Goal: Information Seeking & Learning: Learn about a topic

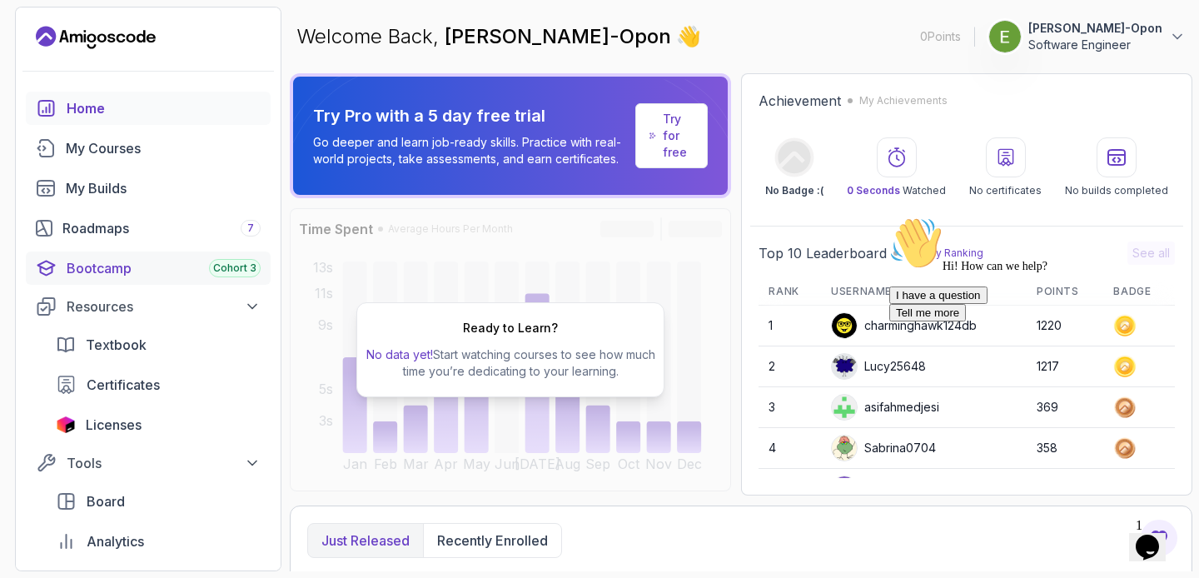
click at [143, 268] on div "Bootcamp Cohort 3" at bounding box center [164, 268] width 194 height 20
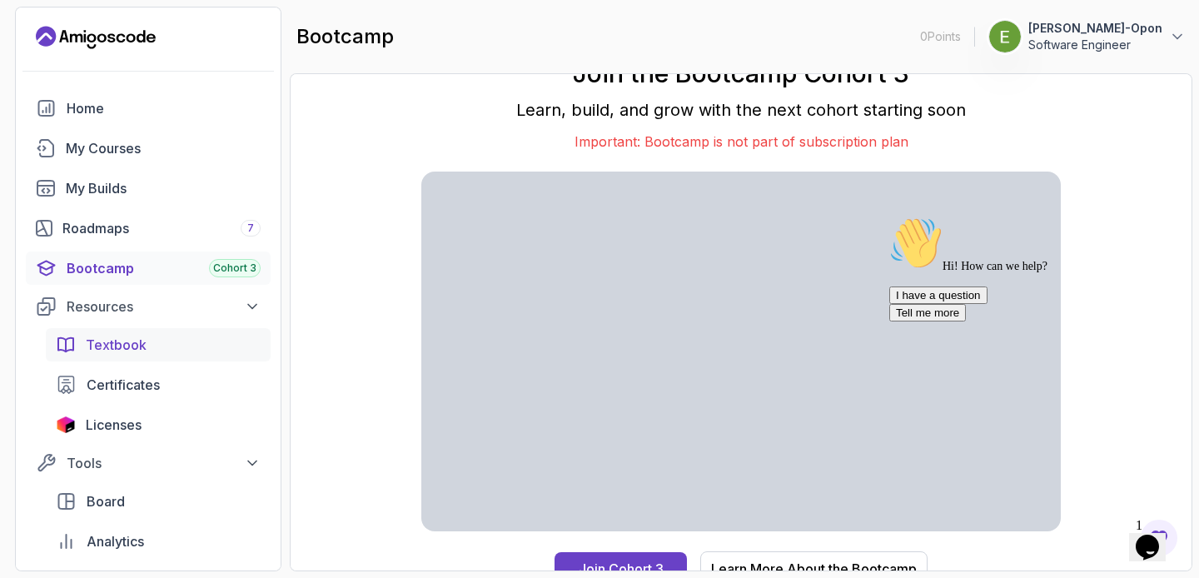
click at [202, 347] on div "Textbook" at bounding box center [173, 345] width 175 height 20
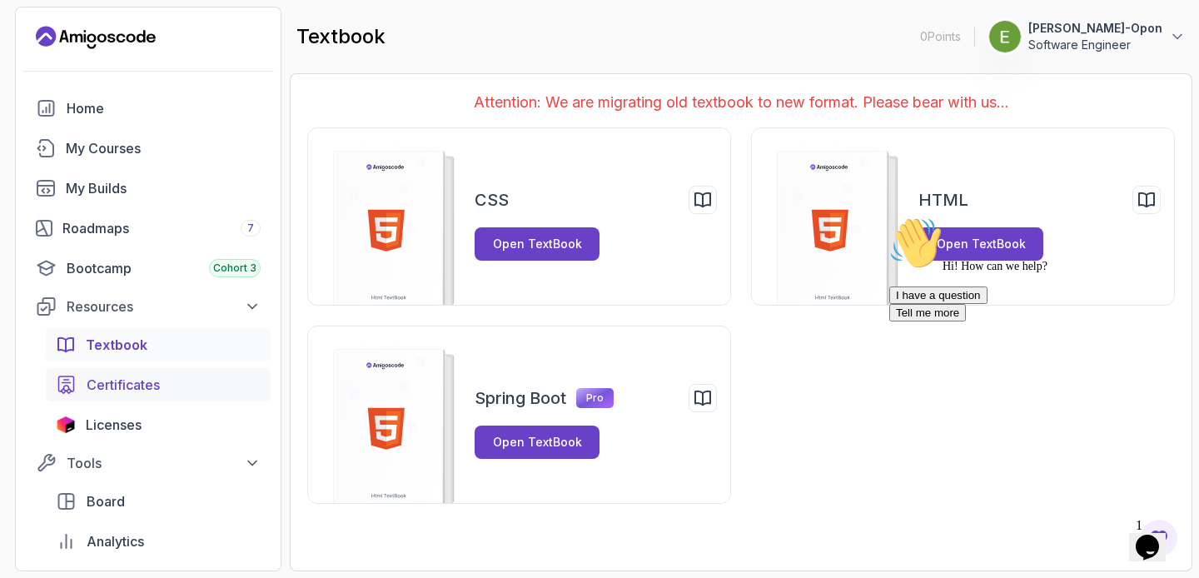
click at [227, 391] on div "Certificates" at bounding box center [174, 385] width 174 height 20
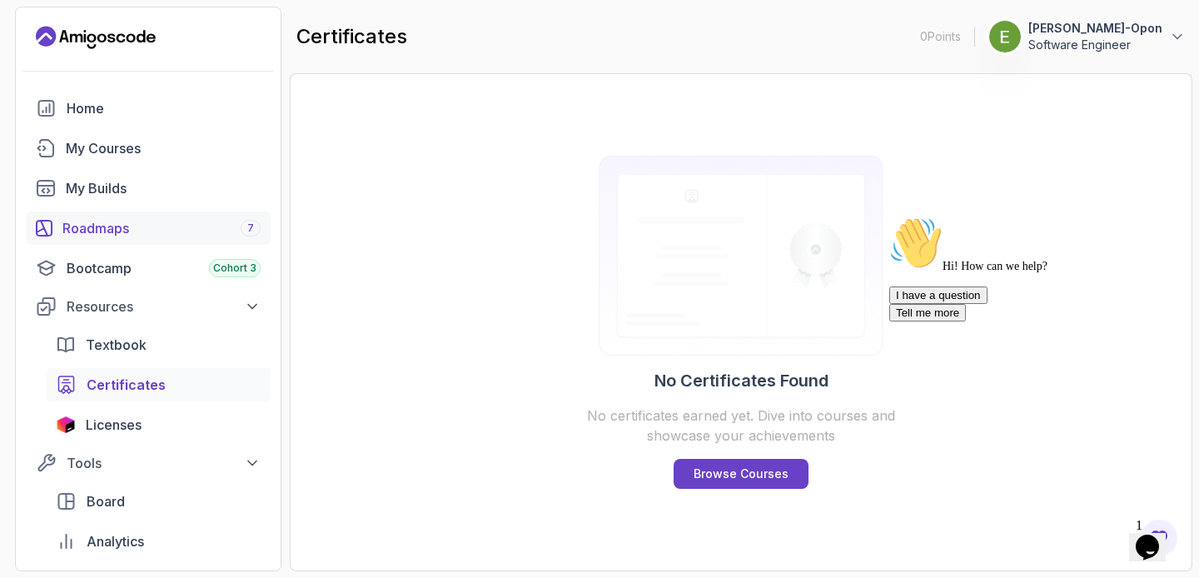
click at [193, 227] on div "Roadmaps 7" at bounding box center [161, 228] width 198 height 20
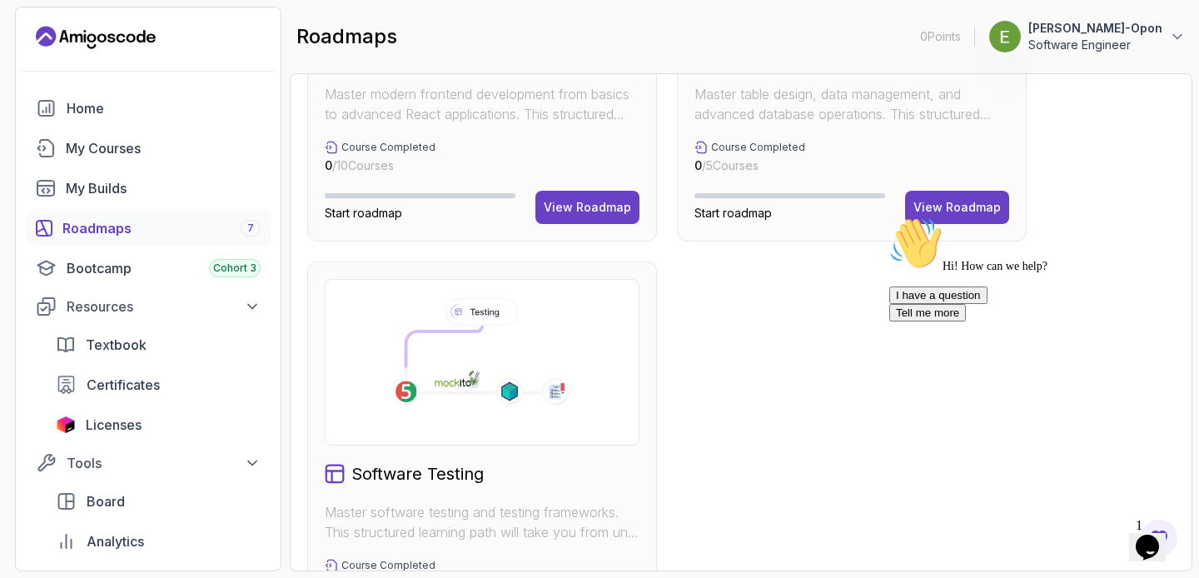
scroll to position [1122, 0]
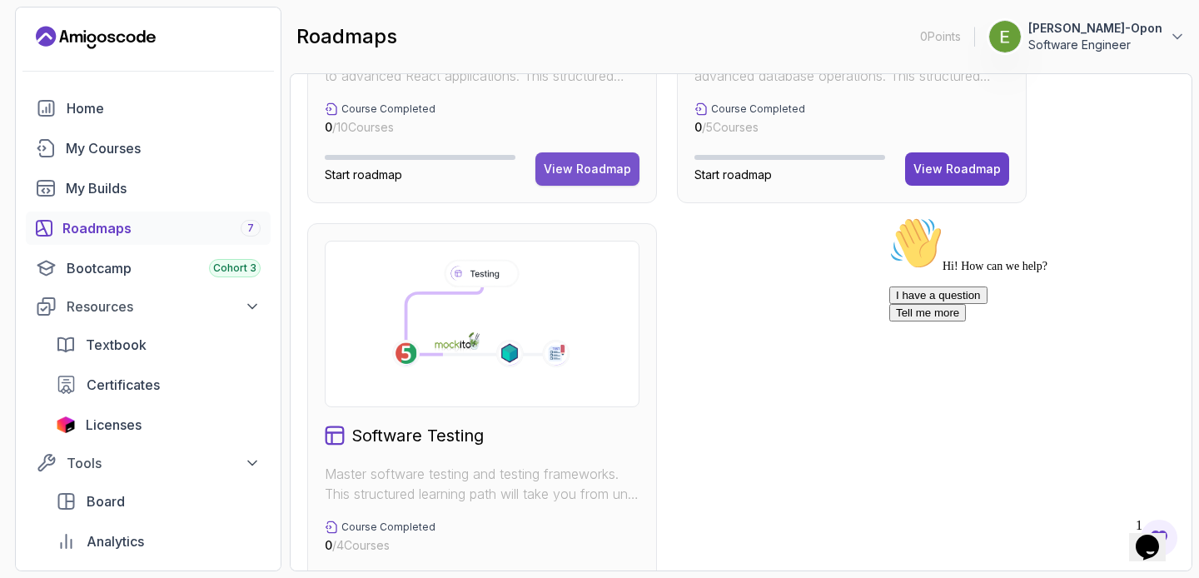
click at [568, 169] on div "View Roadmap" at bounding box center [587, 169] width 87 height 17
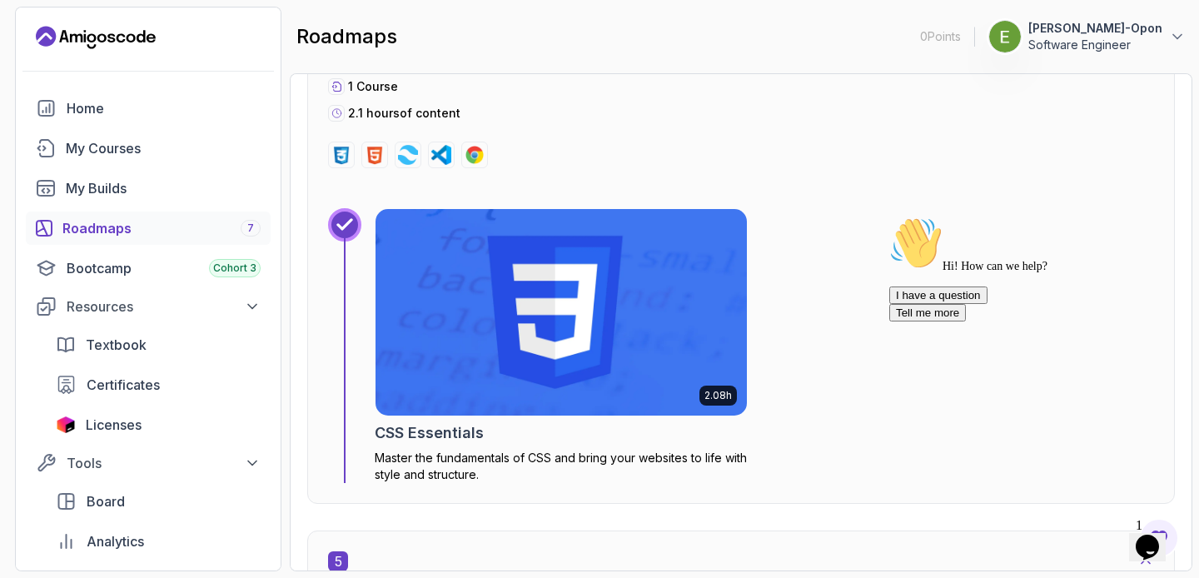
scroll to position [2583, 0]
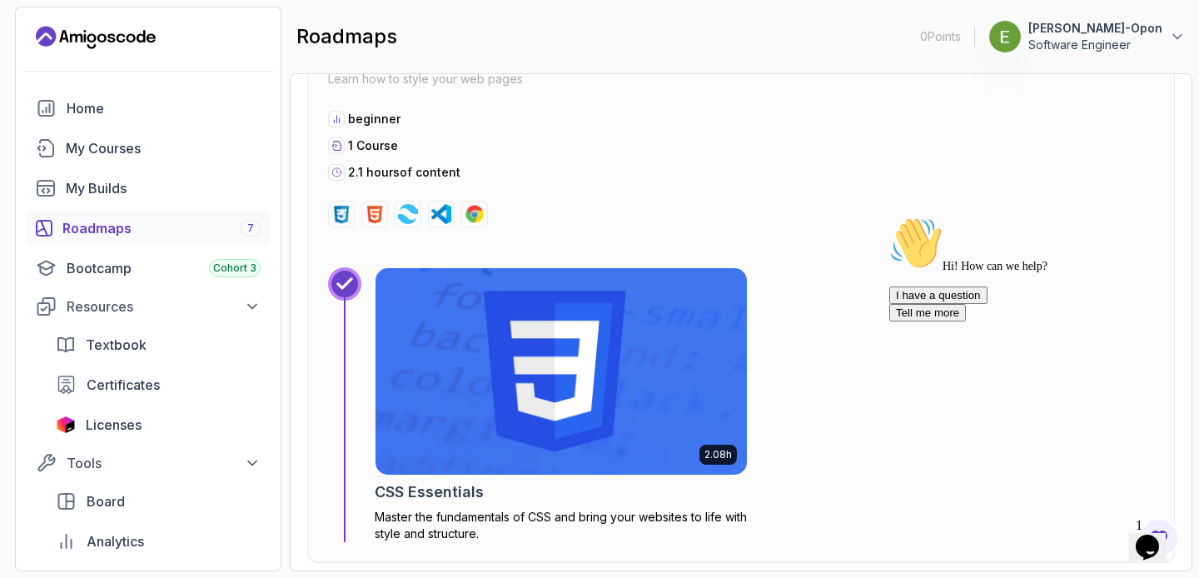
click at [591, 361] on img at bounding box center [562, 371] width 390 height 217
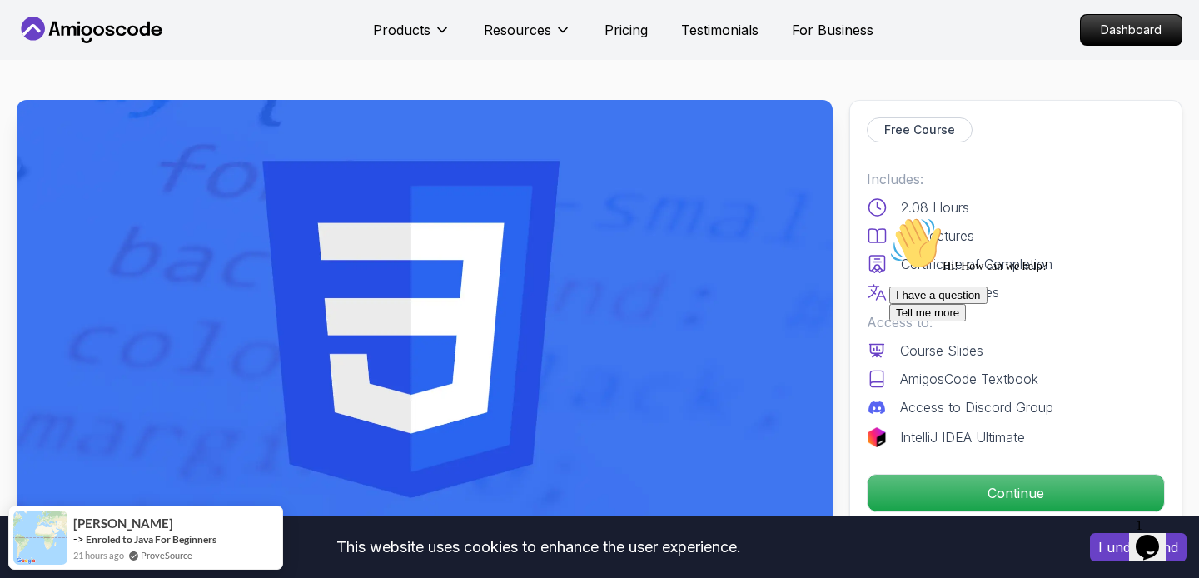
click at [1114, 551] on button "I understand" at bounding box center [1138, 547] width 97 height 28
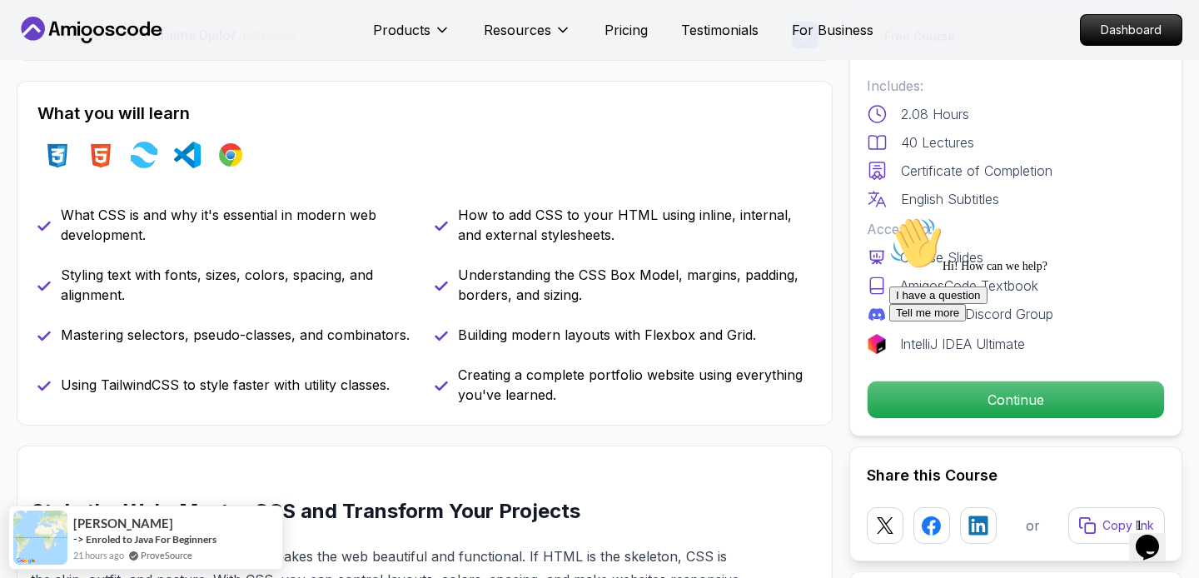
scroll to position [657, 0]
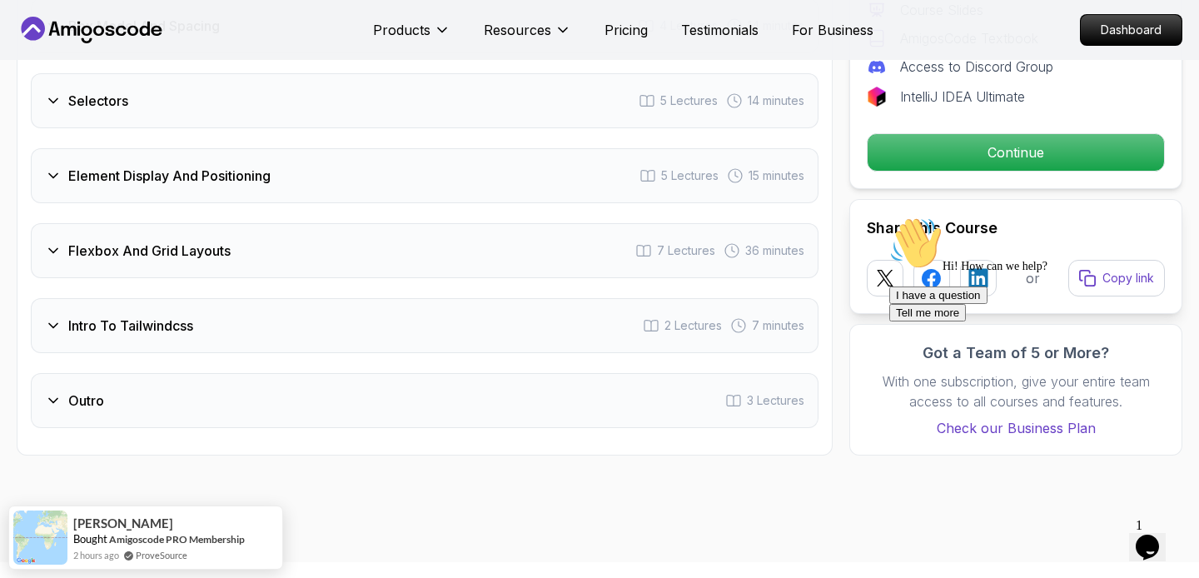
scroll to position [2816, 0]
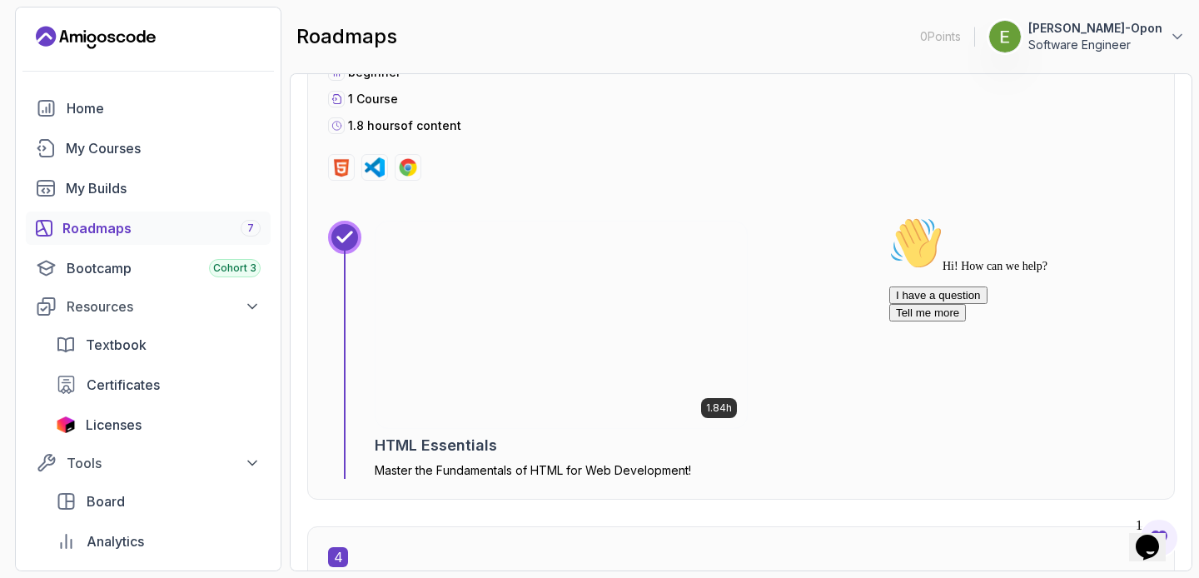
scroll to position [1828, 0]
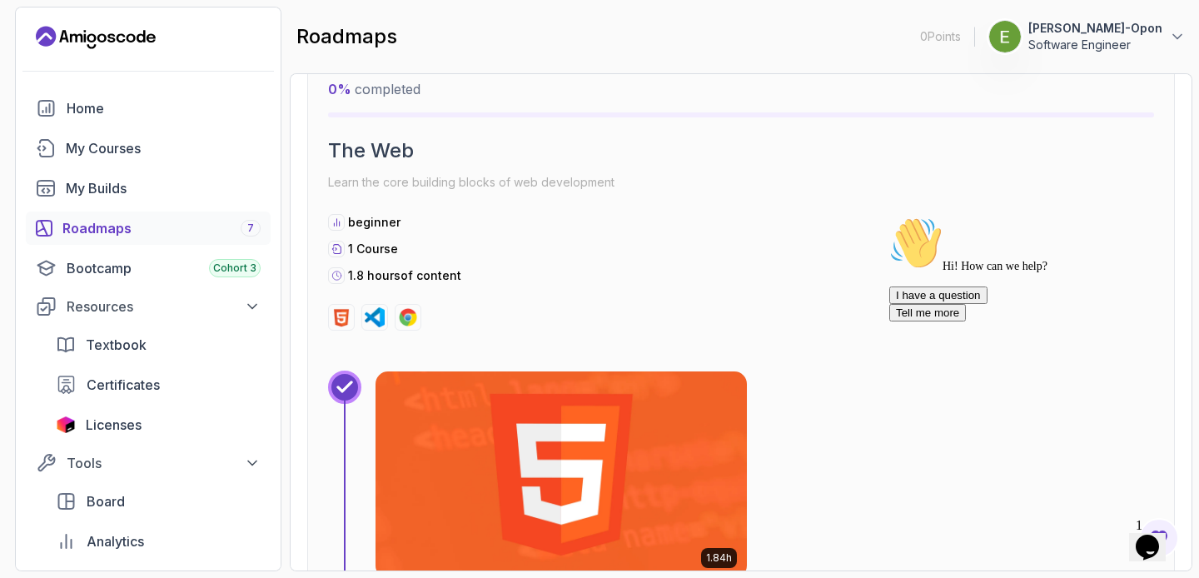
click at [185, 220] on div "Roadmaps 7" at bounding box center [161, 228] width 198 height 20
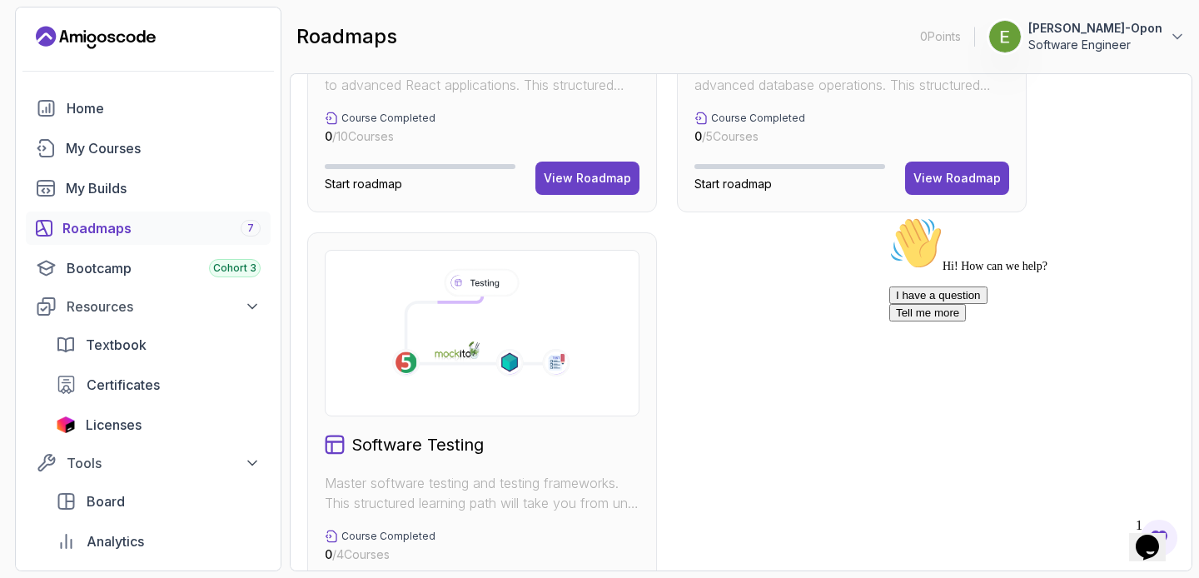
scroll to position [997, 0]
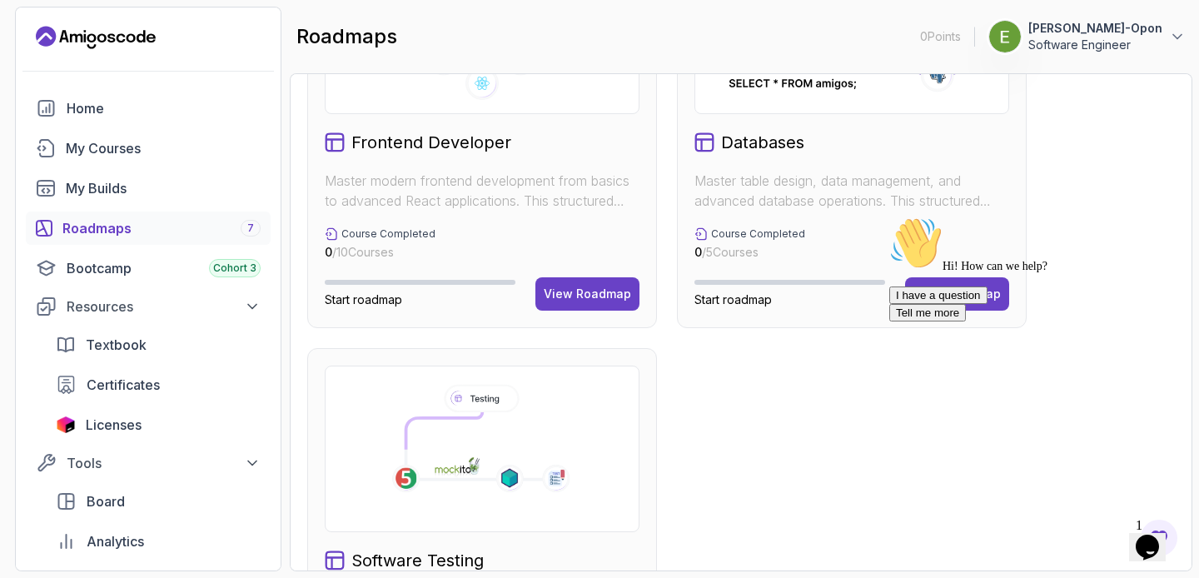
click at [940, 283] on div "Hi! How can we help? I have a question Tell me more" at bounding box center [1040, 269] width 300 height 105
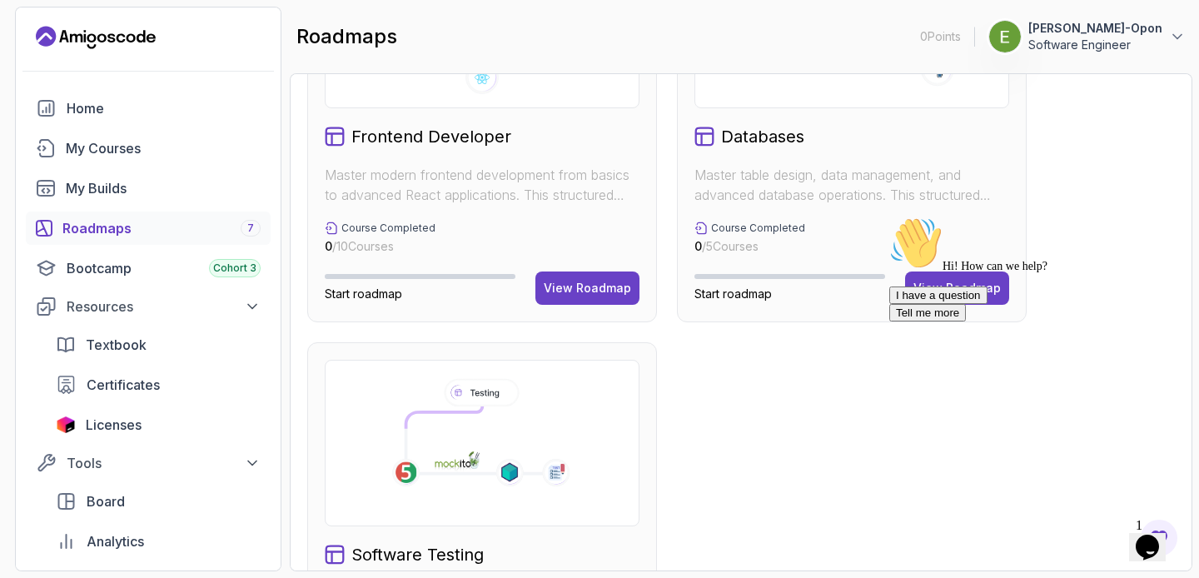
scroll to position [1004, 0]
click at [931, 291] on div "Hi! How can we help? I have a question Tell me more" at bounding box center [1040, 269] width 300 height 105
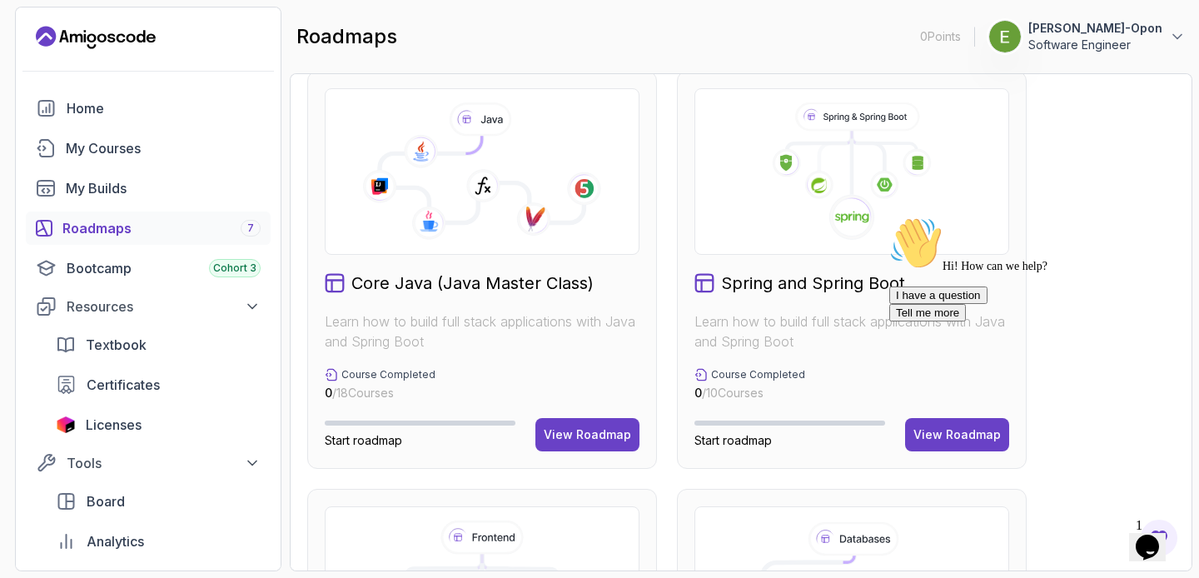
scroll to position [439, 0]
click at [564, 441] on div "View Roadmap" at bounding box center [587, 434] width 87 height 17
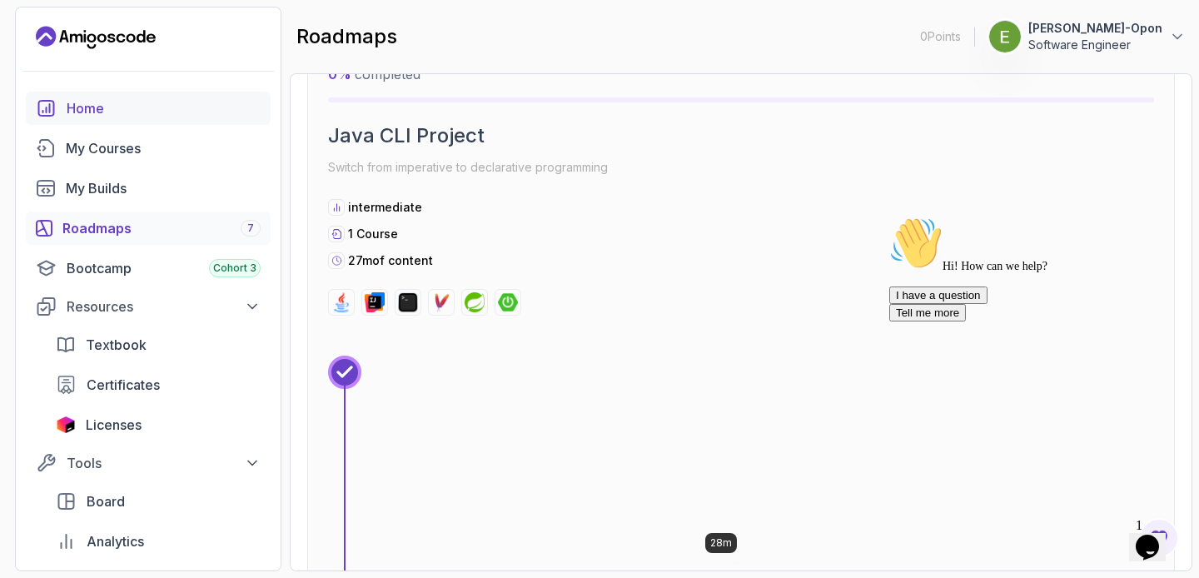
scroll to position [7501, 0]
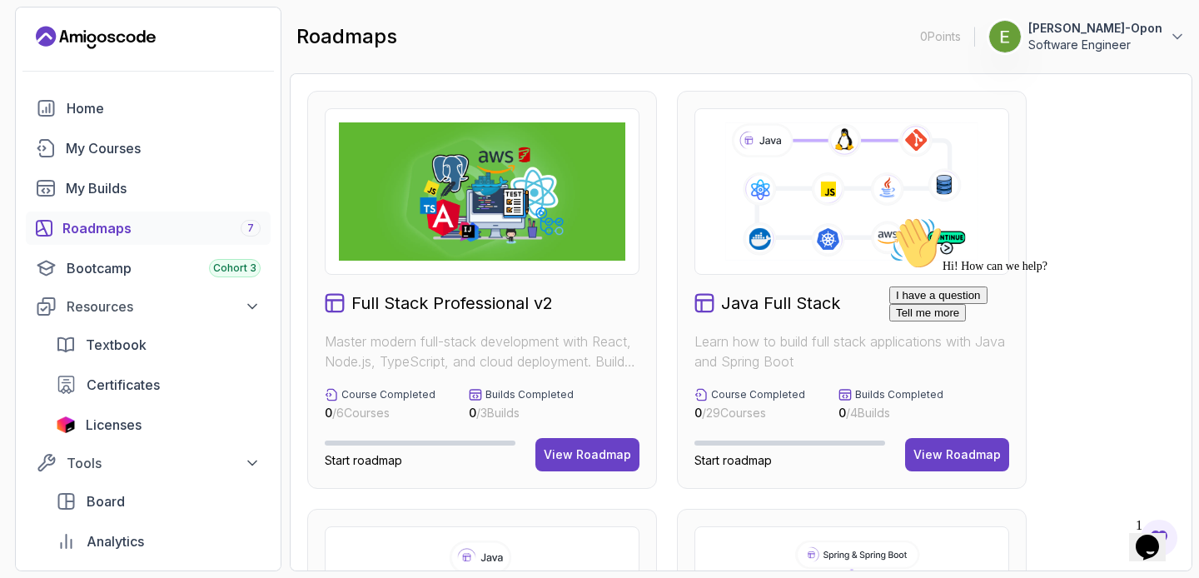
drag, startPoint x: 932, startPoint y: 461, endPoint x: 1592, endPoint y: 584, distance: 671.0
click at [932, 322] on div "I have a question Tell me more" at bounding box center [1040, 304] width 300 height 35
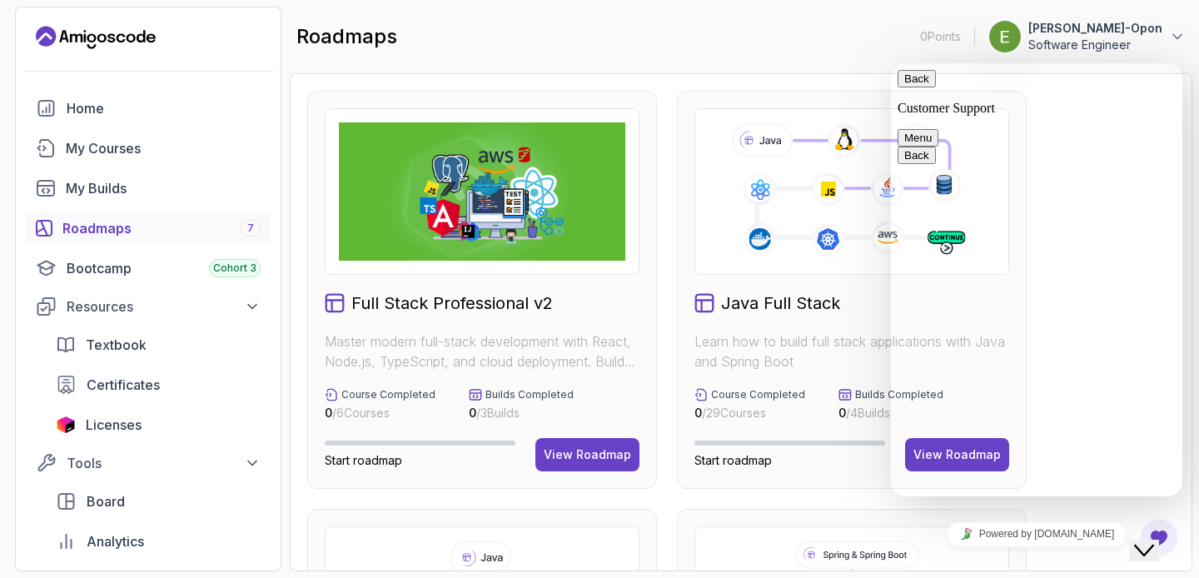
click at [1154, 542] on icon "Close Chat This icon closes the chat window." at bounding box center [1144, 551] width 20 height 20
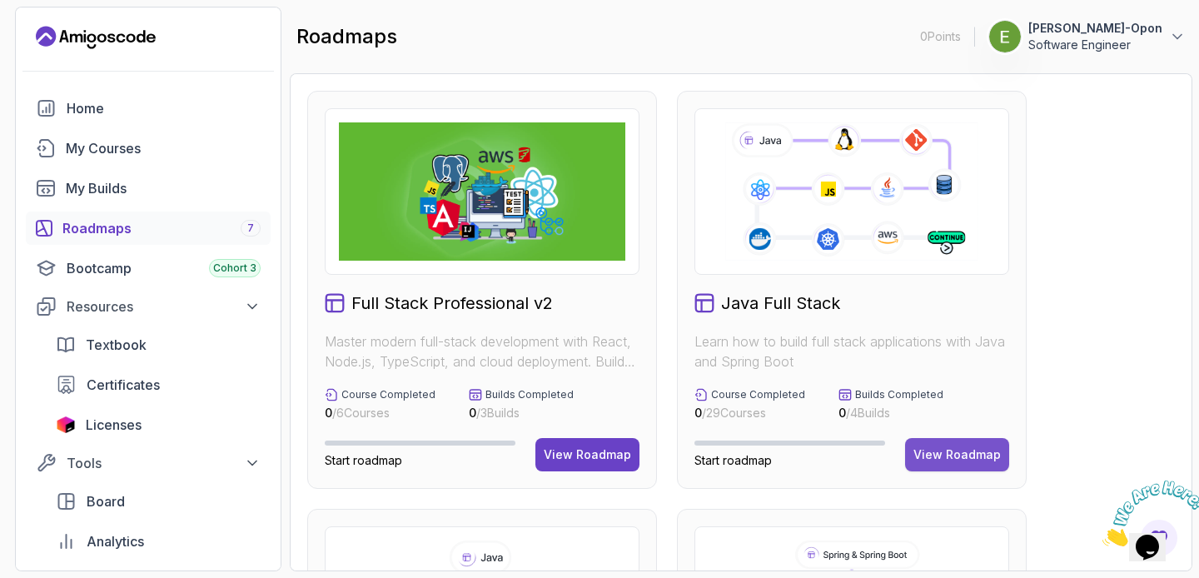
click at [960, 438] on button "View Roadmap" at bounding box center [957, 454] width 104 height 33
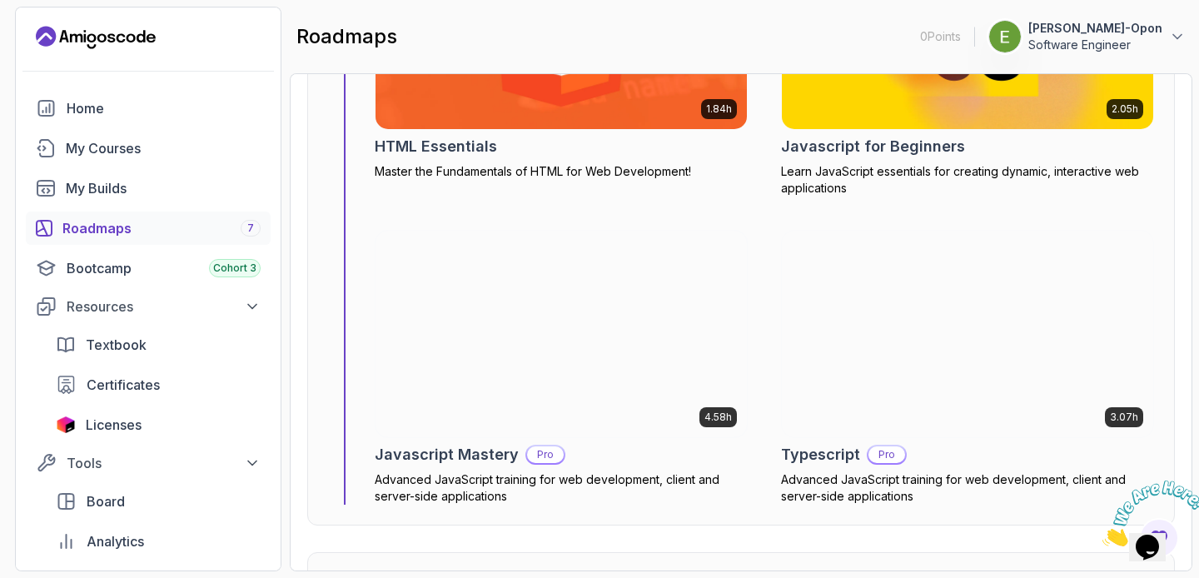
scroll to position [11284, 0]
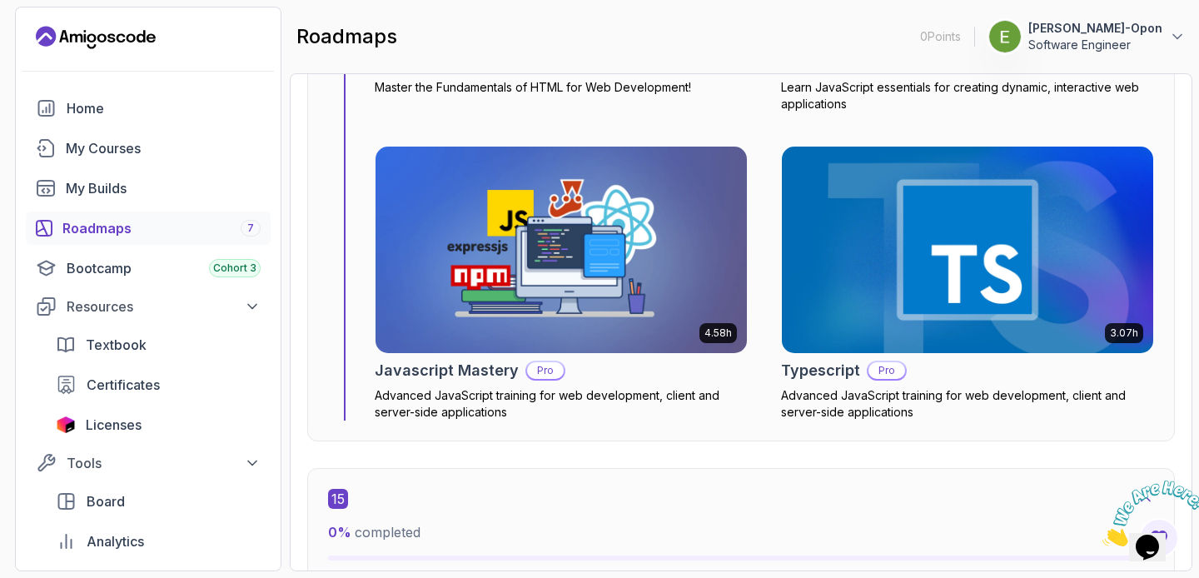
click at [665, 305] on img at bounding box center [562, 250] width 390 height 217
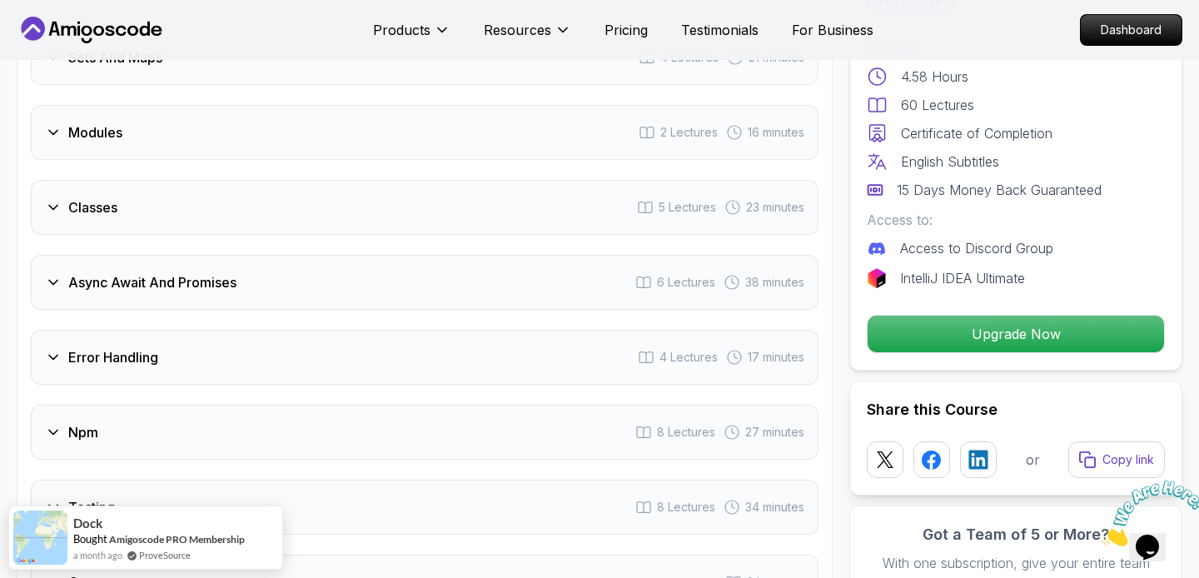
click at [423, 289] on div "Async Await And Promises 6 Lectures 38 minutes" at bounding box center [425, 282] width 788 height 55
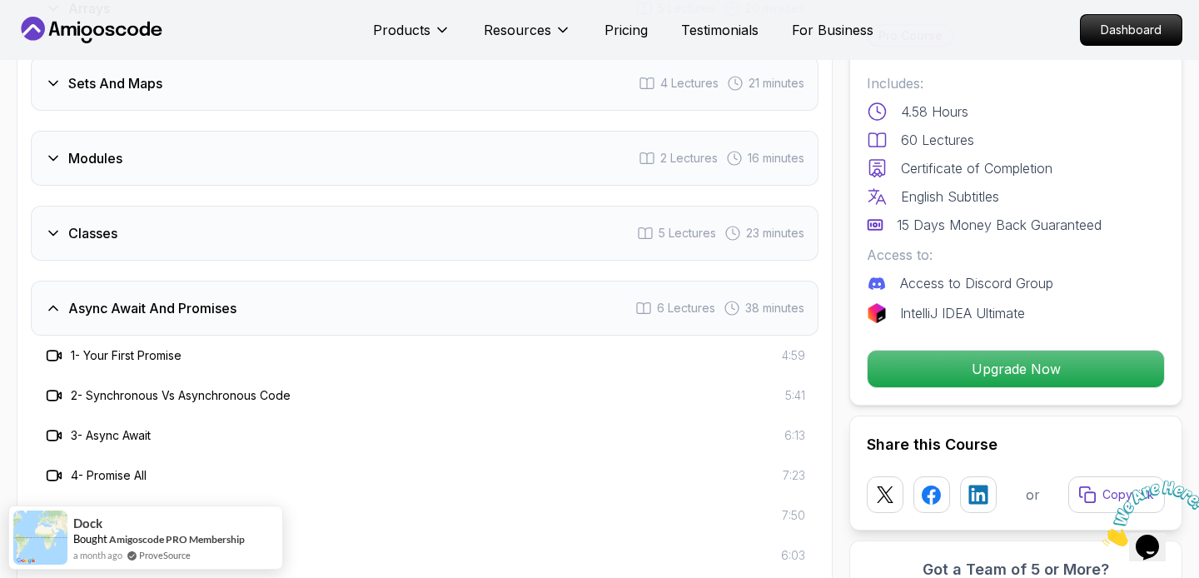
scroll to position [1962, 0]
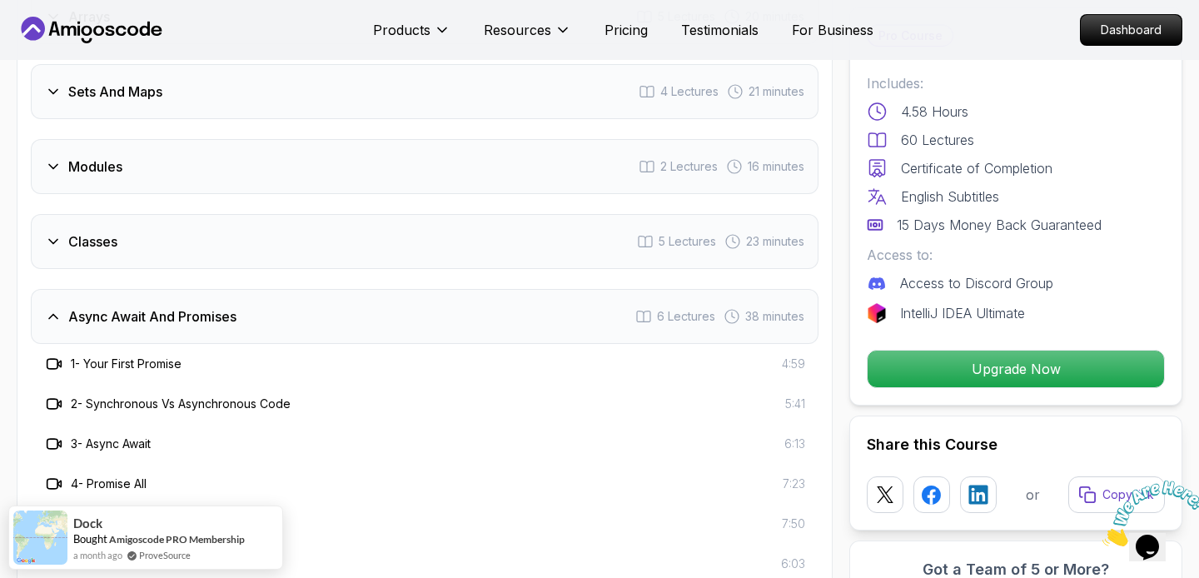
click at [436, 248] on div "Classes 5 Lectures 23 minutes" at bounding box center [425, 241] width 788 height 55
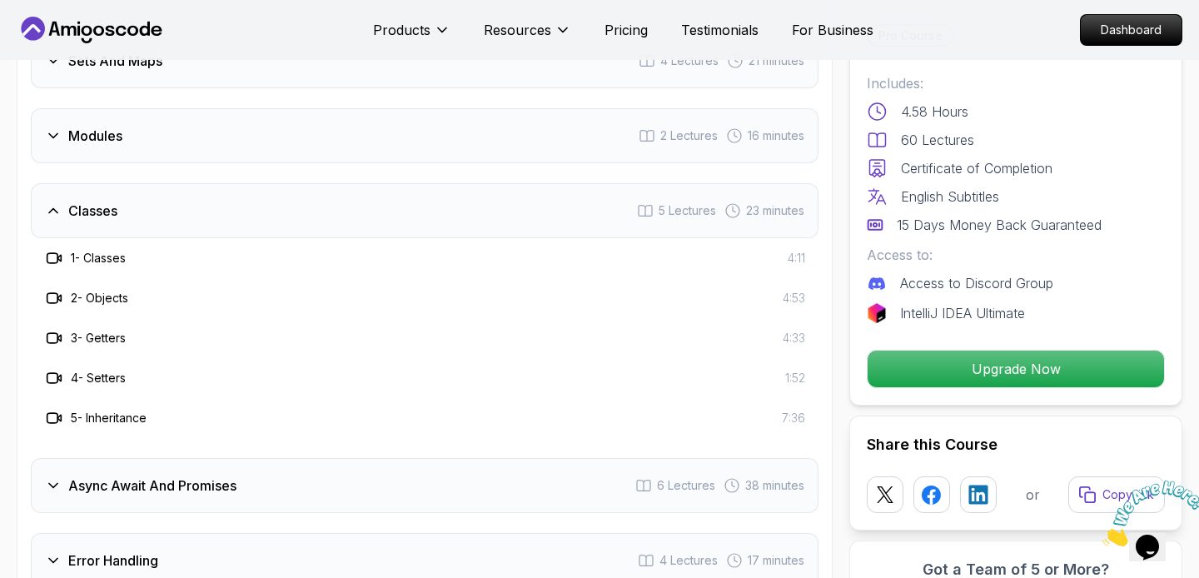
scroll to position [1927, 0]
